Goal: Find specific page/section: Find specific page/section

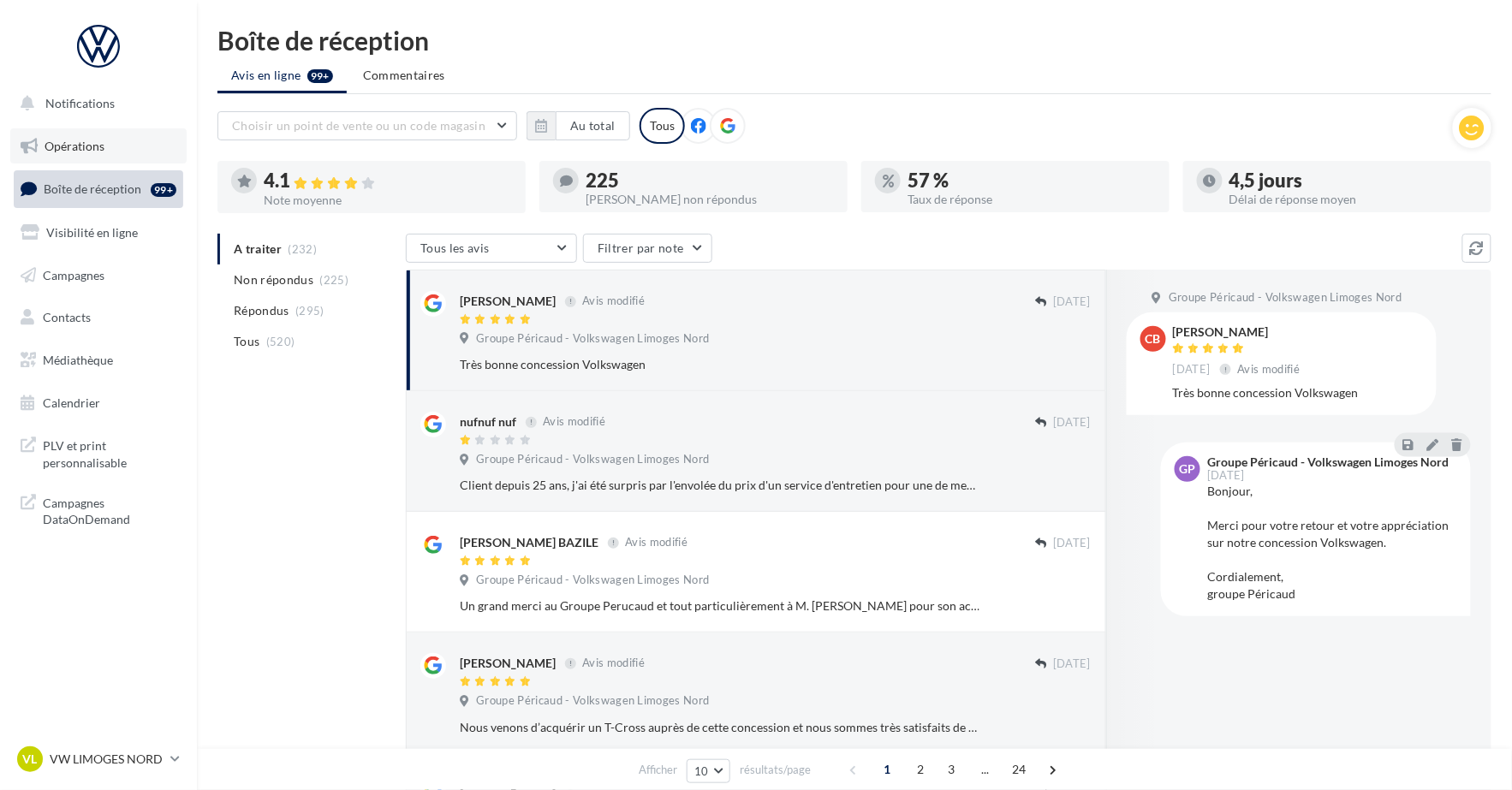
click at [61, 146] on span "Opérations" at bounding box center [74, 146] width 60 height 15
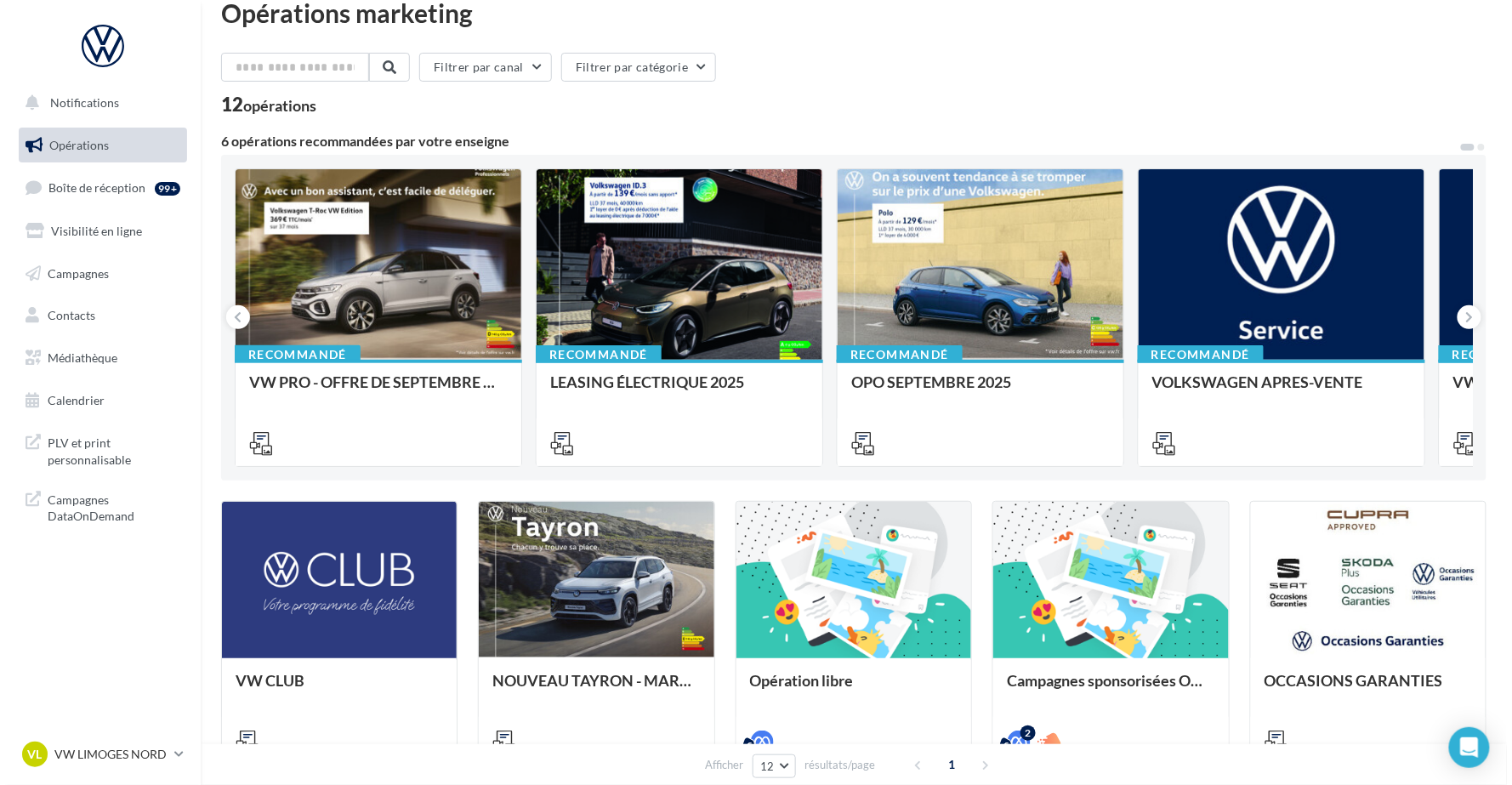
scroll to position [28, 0]
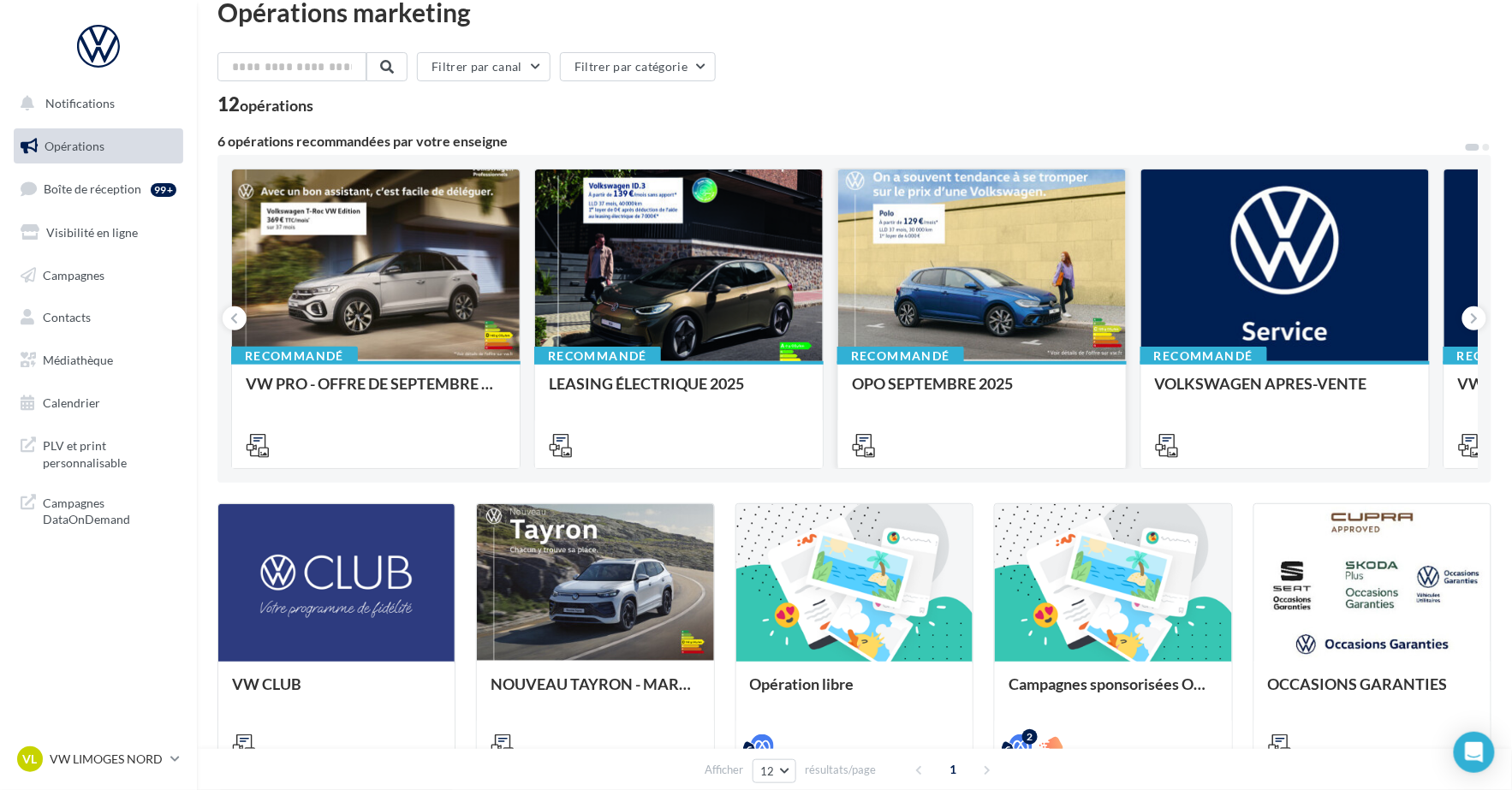
click at [896, 194] on div at bounding box center [982, 266] width 287 height 194
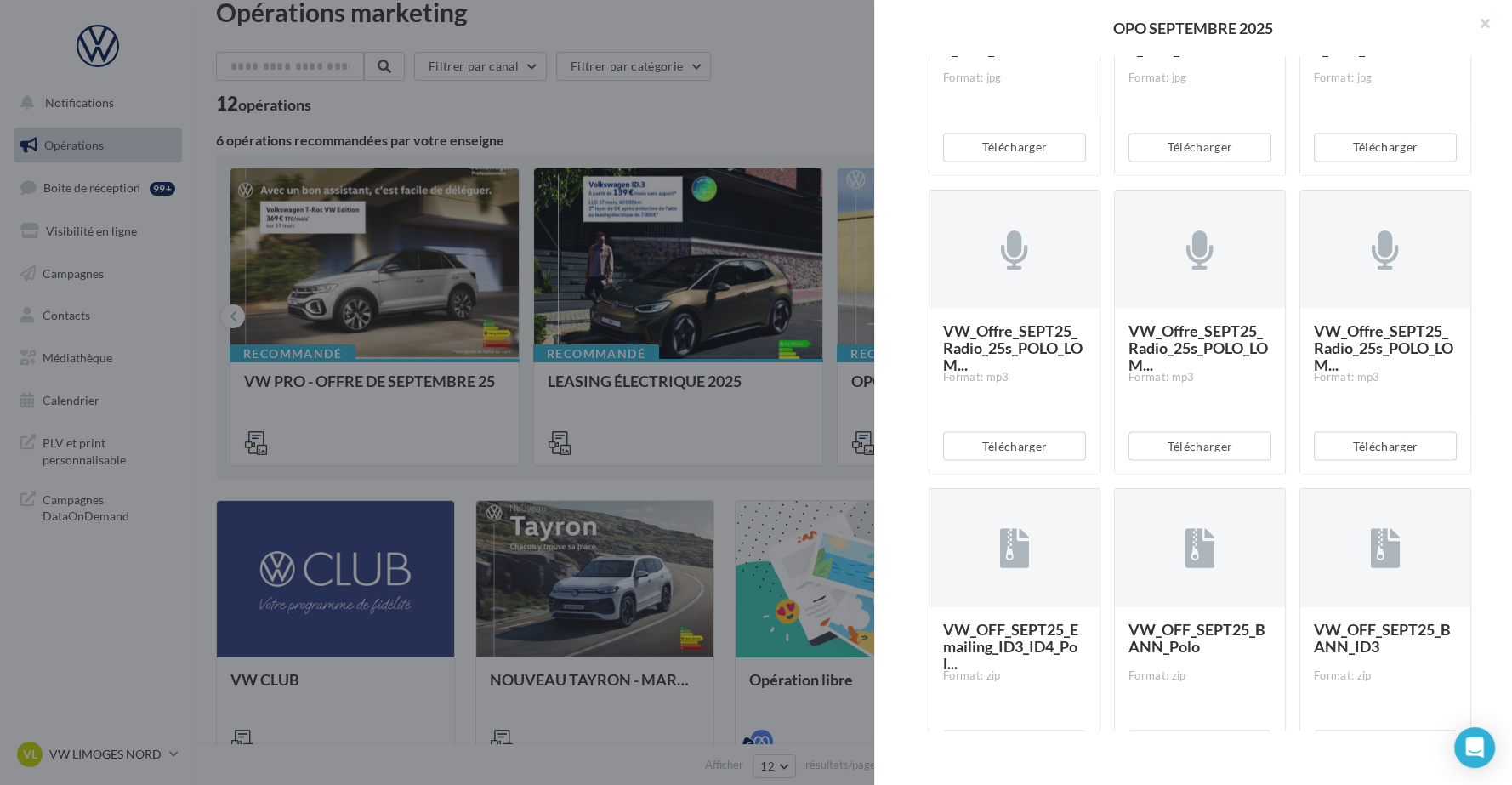
scroll to position [3145, 0]
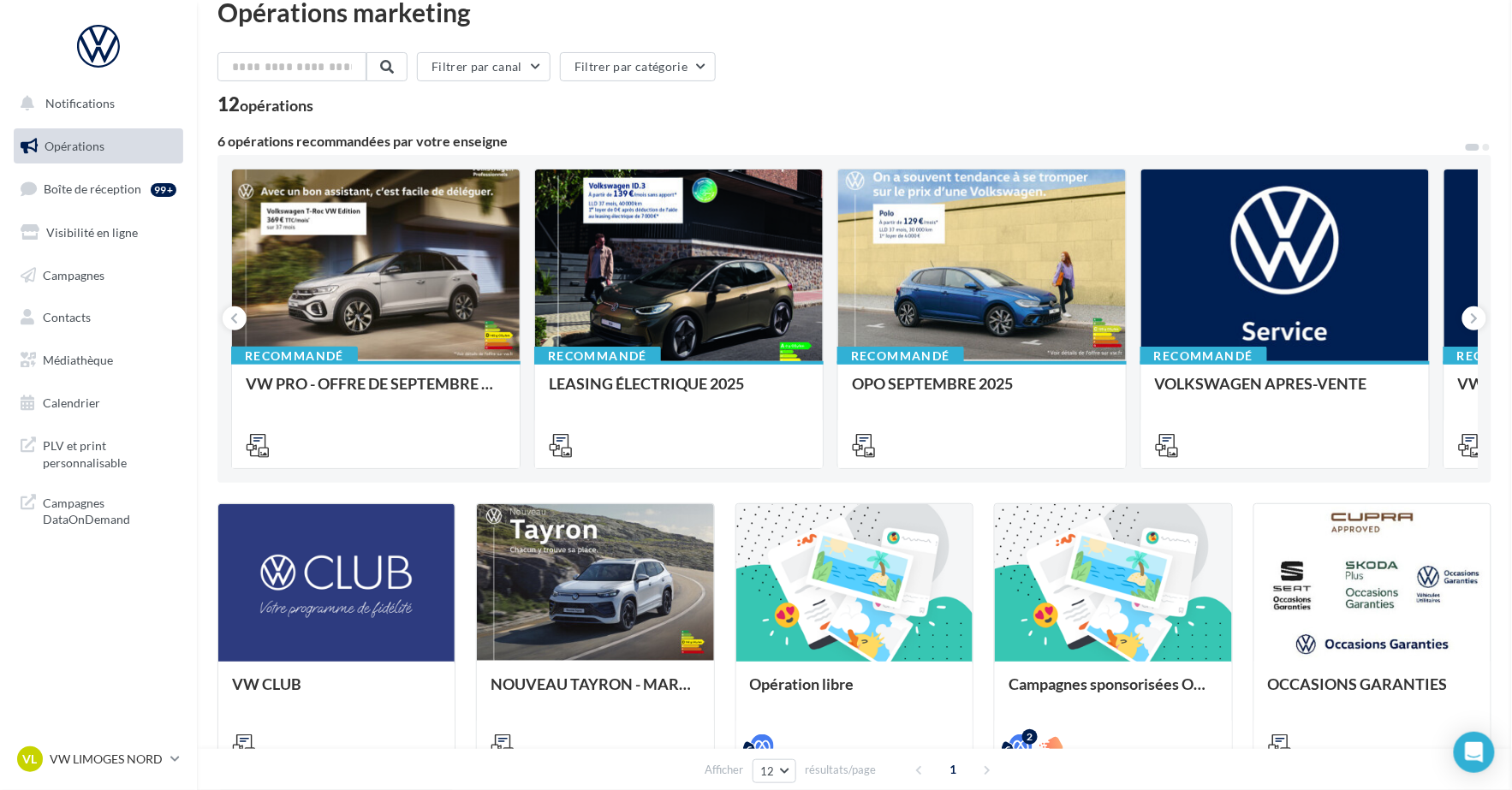
click at [1476, 310] on icon at bounding box center [1476, 318] width 8 height 17
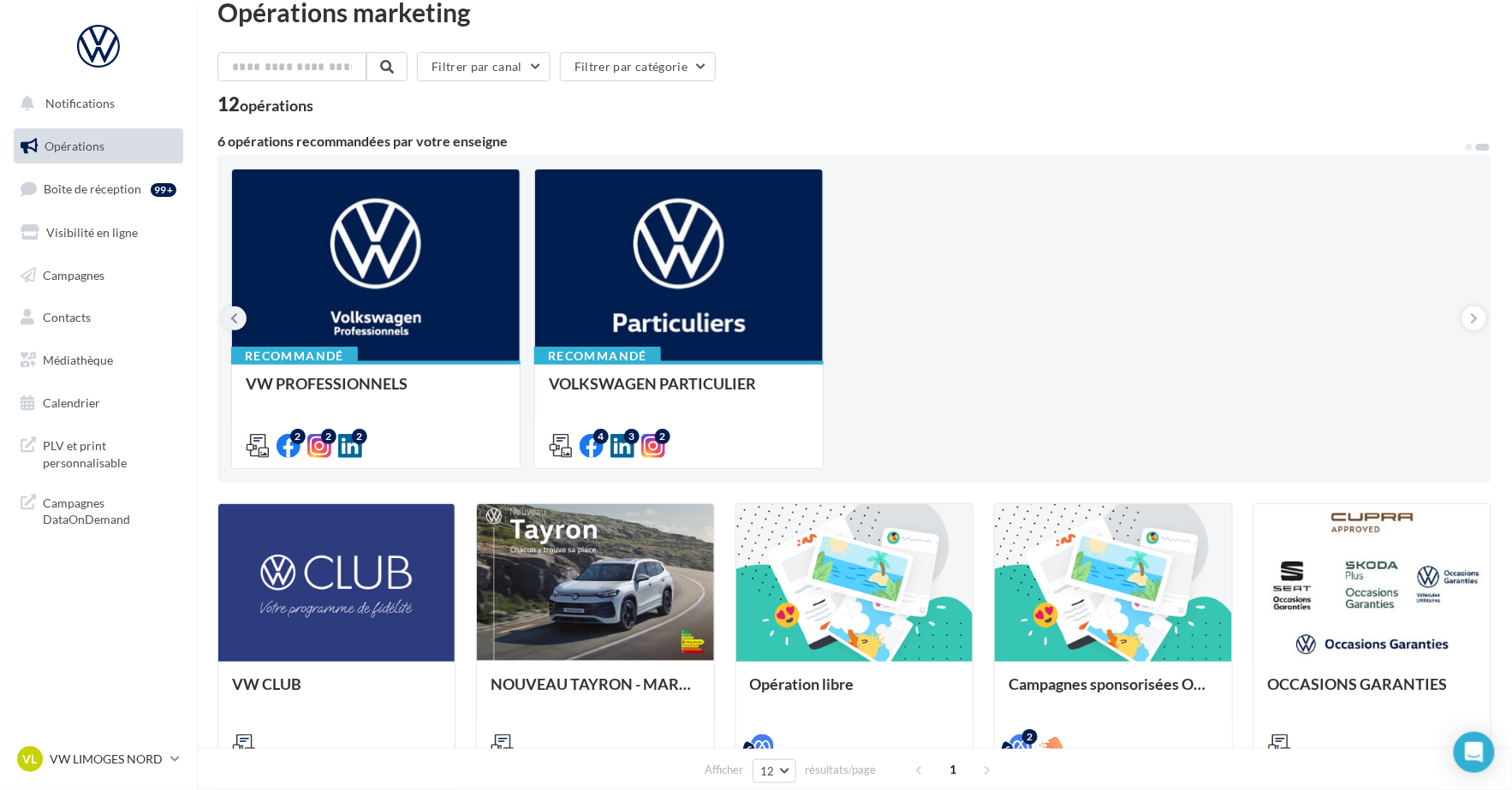
click at [228, 322] on button at bounding box center [234, 318] width 24 height 24
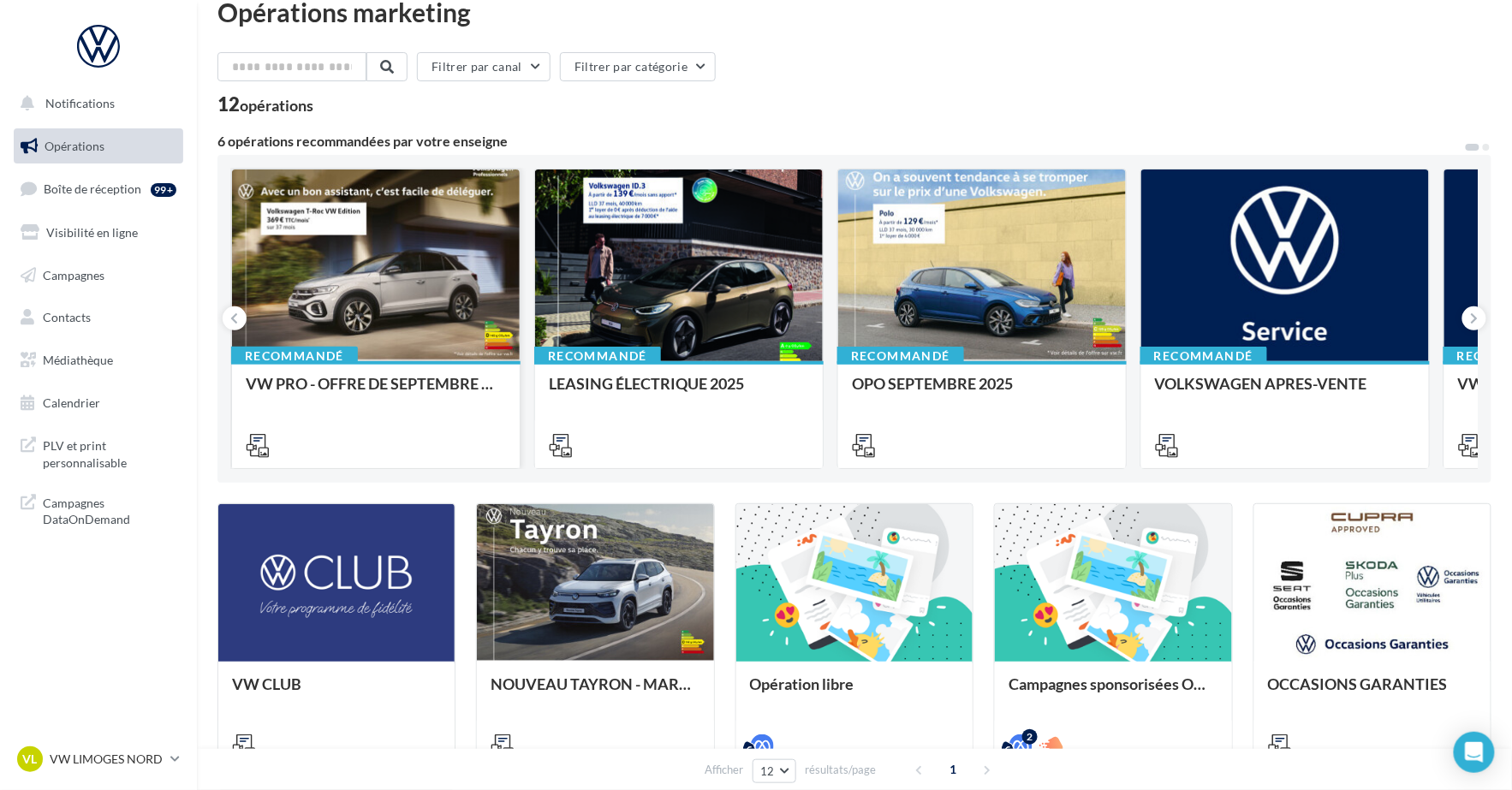
click at [411, 228] on div at bounding box center [376, 266] width 287 height 194
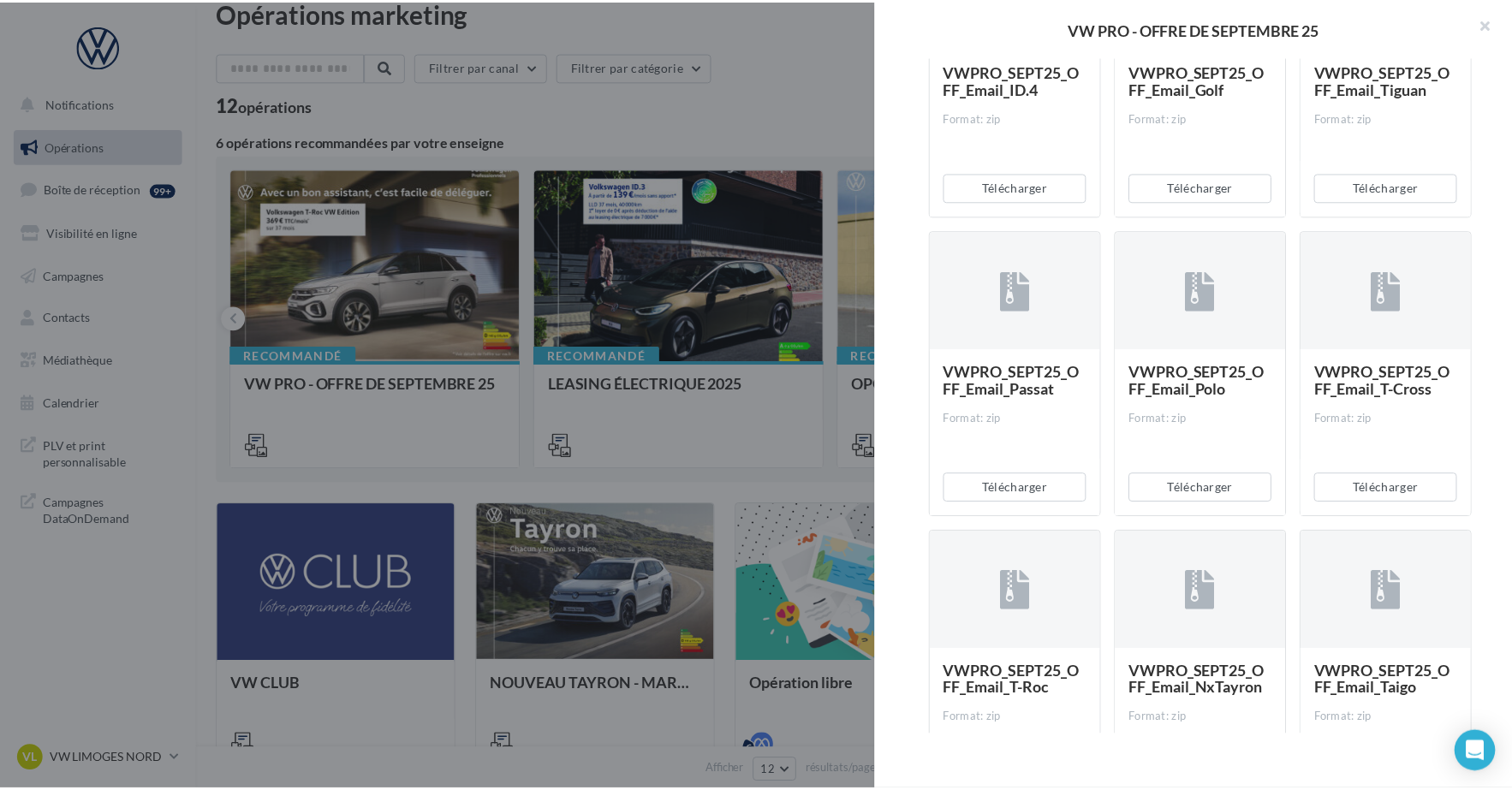
scroll to position [939, 0]
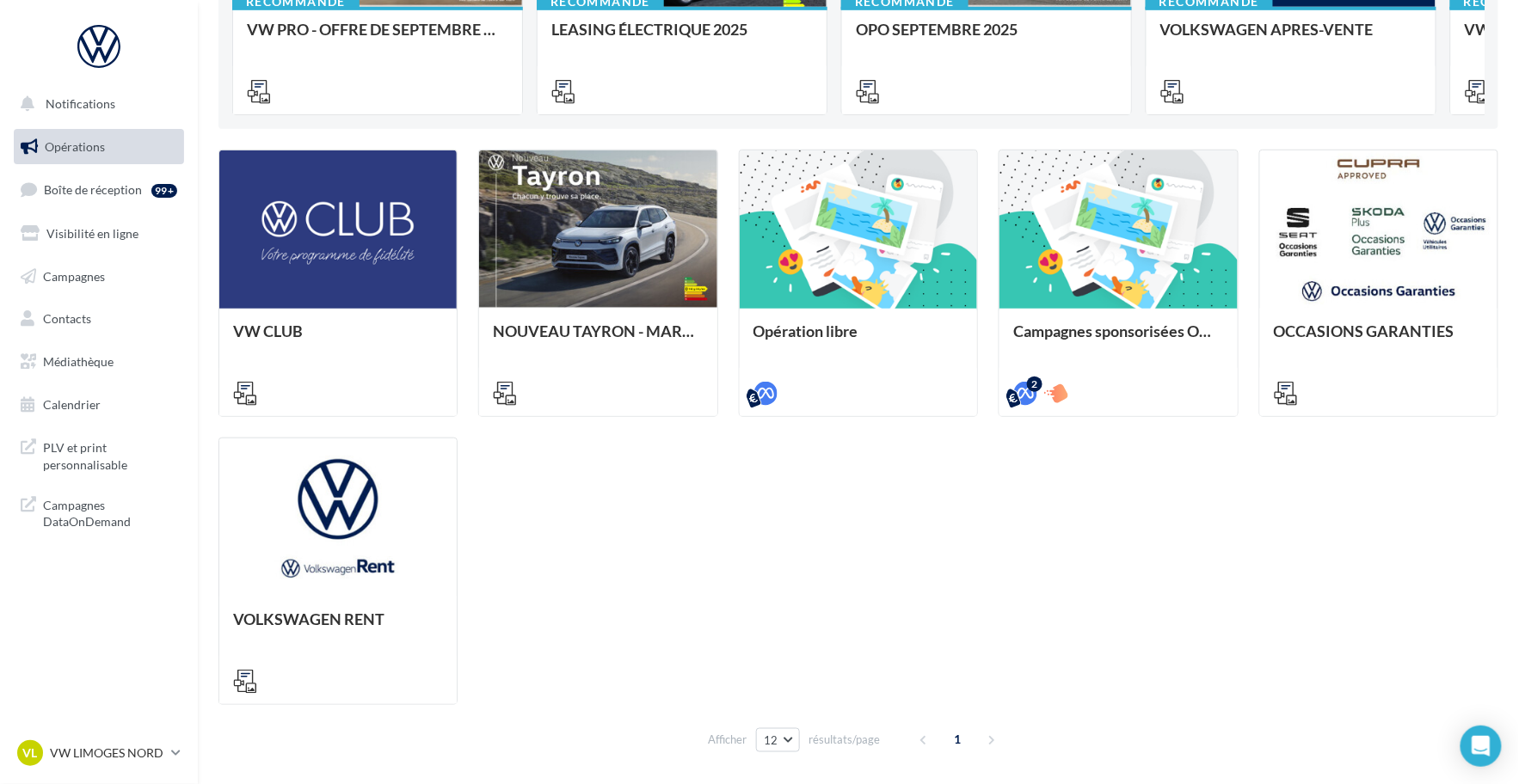
scroll to position [447, 0]
